Goal: Check status: Check status

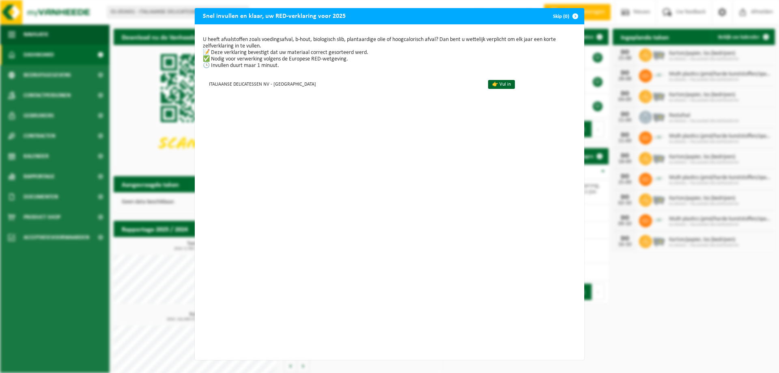
click at [575, 16] on span "button" at bounding box center [575, 16] width 16 height 16
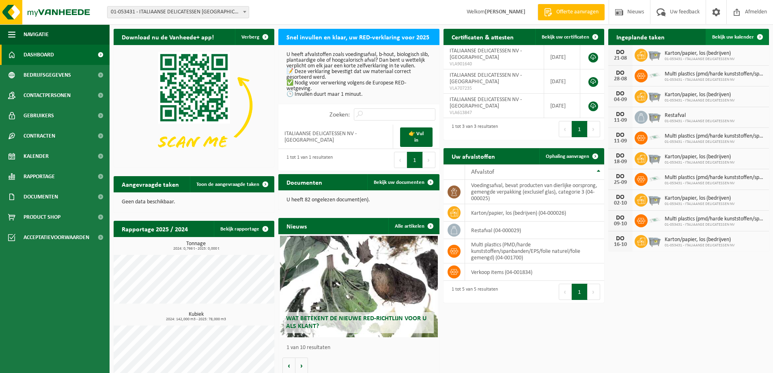
click at [745, 37] on span "Bekijk uw kalender" at bounding box center [733, 36] width 42 height 5
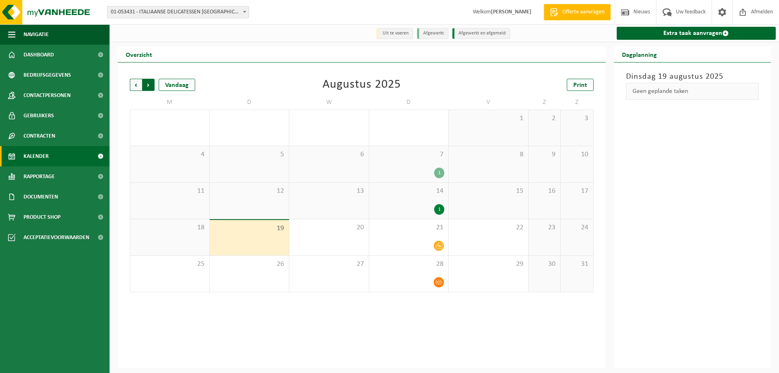
click at [139, 89] on span "Vorige" at bounding box center [136, 85] width 12 height 12
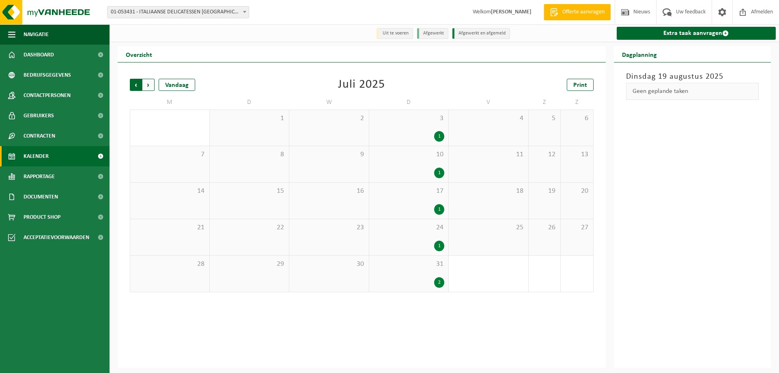
click at [149, 83] on span "Volgende" at bounding box center [148, 85] width 12 height 12
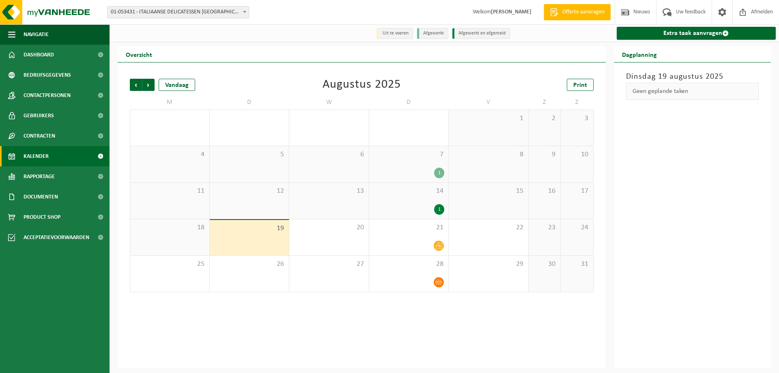
click at [441, 209] on div "1" at bounding box center [439, 209] width 10 height 11
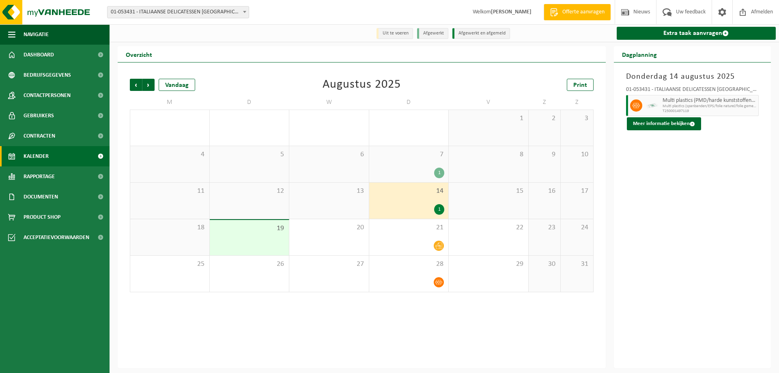
click at [440, 172] on div "1" at bounding box center [439, 173] width 10 height 11
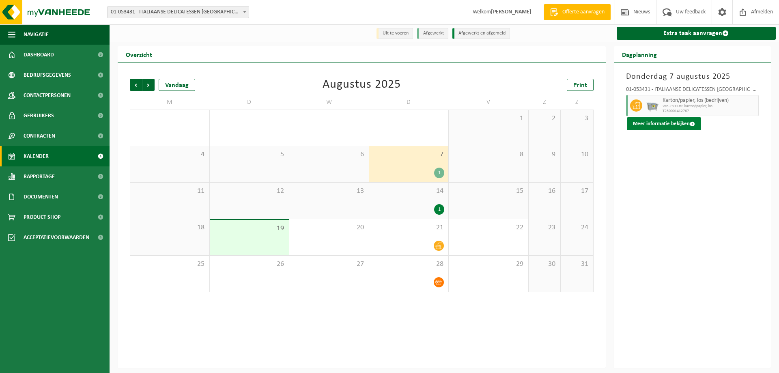
click at [680, 127] on button "Meer informatie bekijken" at bounding box center [664, 123] width 74 height 13
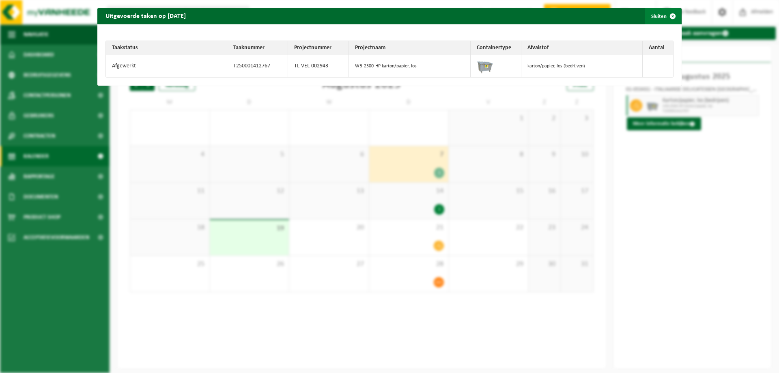
click at [669, 15] on span "button" at bounding box center [672, 16] width 16 height 16
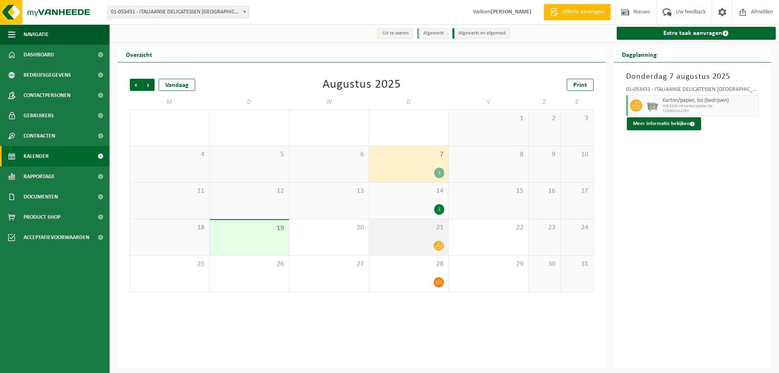
click at [440, 245] on icon at bounding box center [438, 245] width 7 height 7
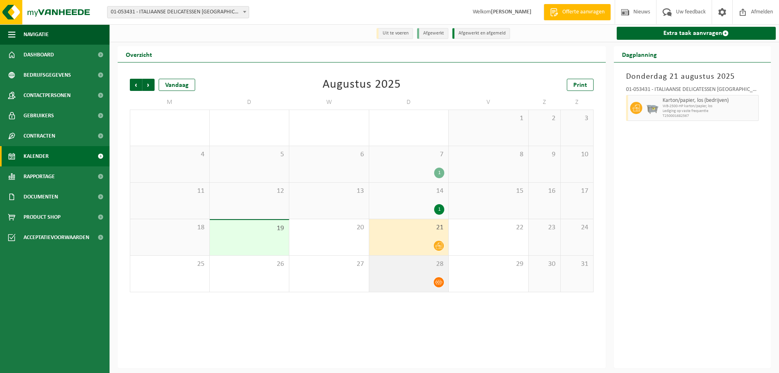
click at [435, 288] on div "28" at bounding box center [409, 274] width 80 height 36
